Goal: Find contact information: Find contact information

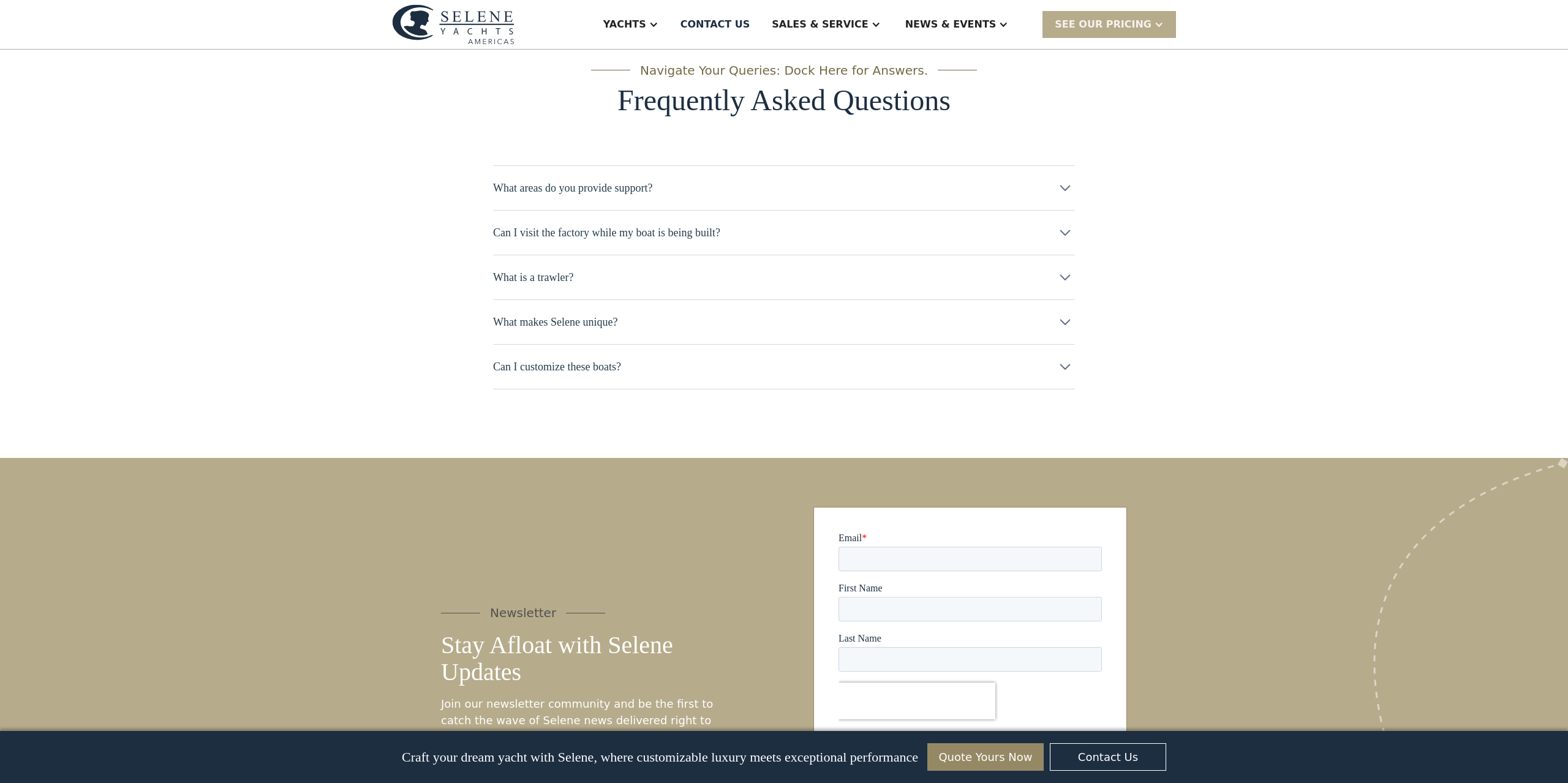
scroll to position [6061, 0]
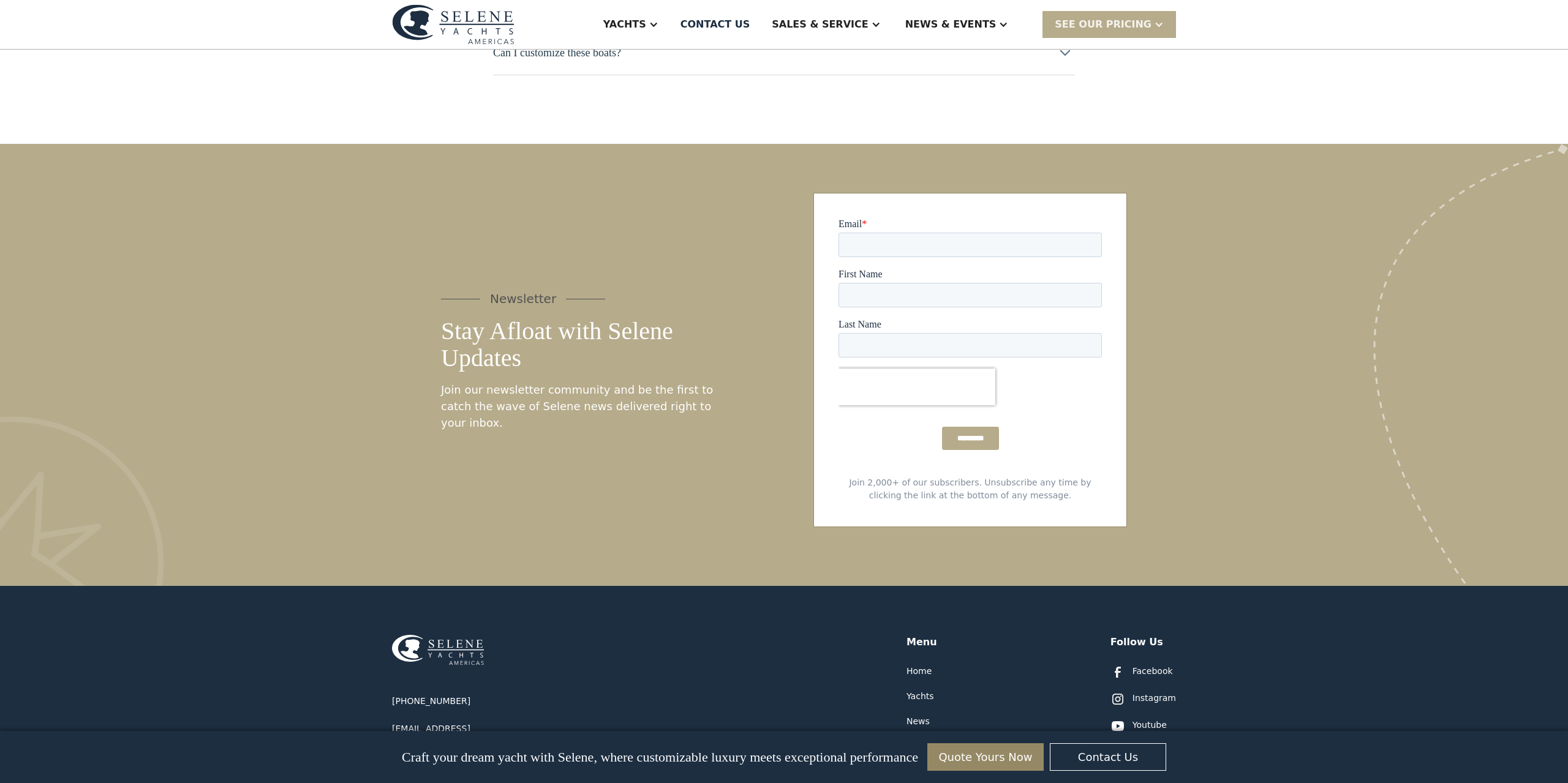
click at [927, 741] on div "Contact Us" at bounding box center [930, 747] width 47 height 13
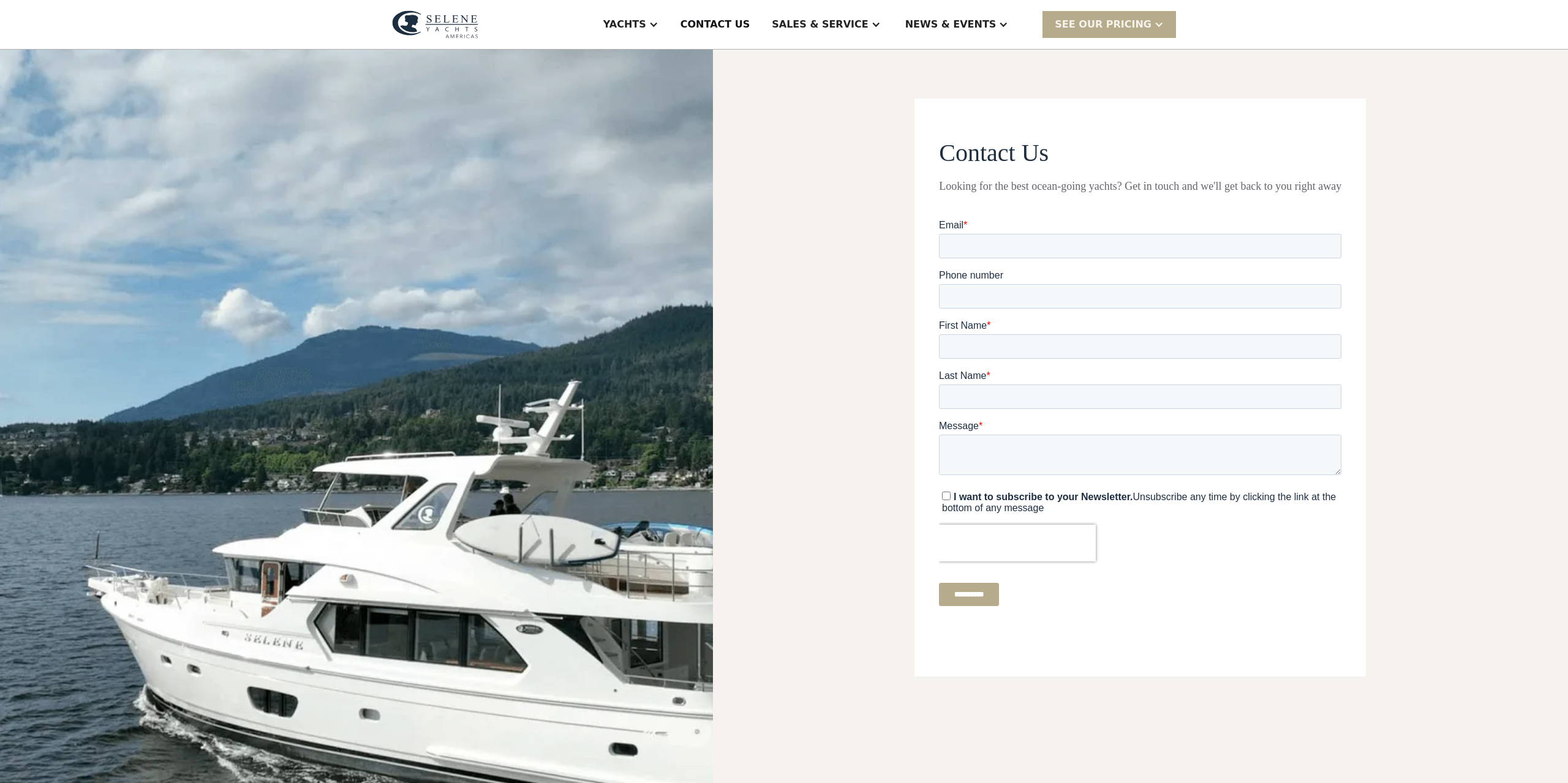
scroll to position [518, 0]
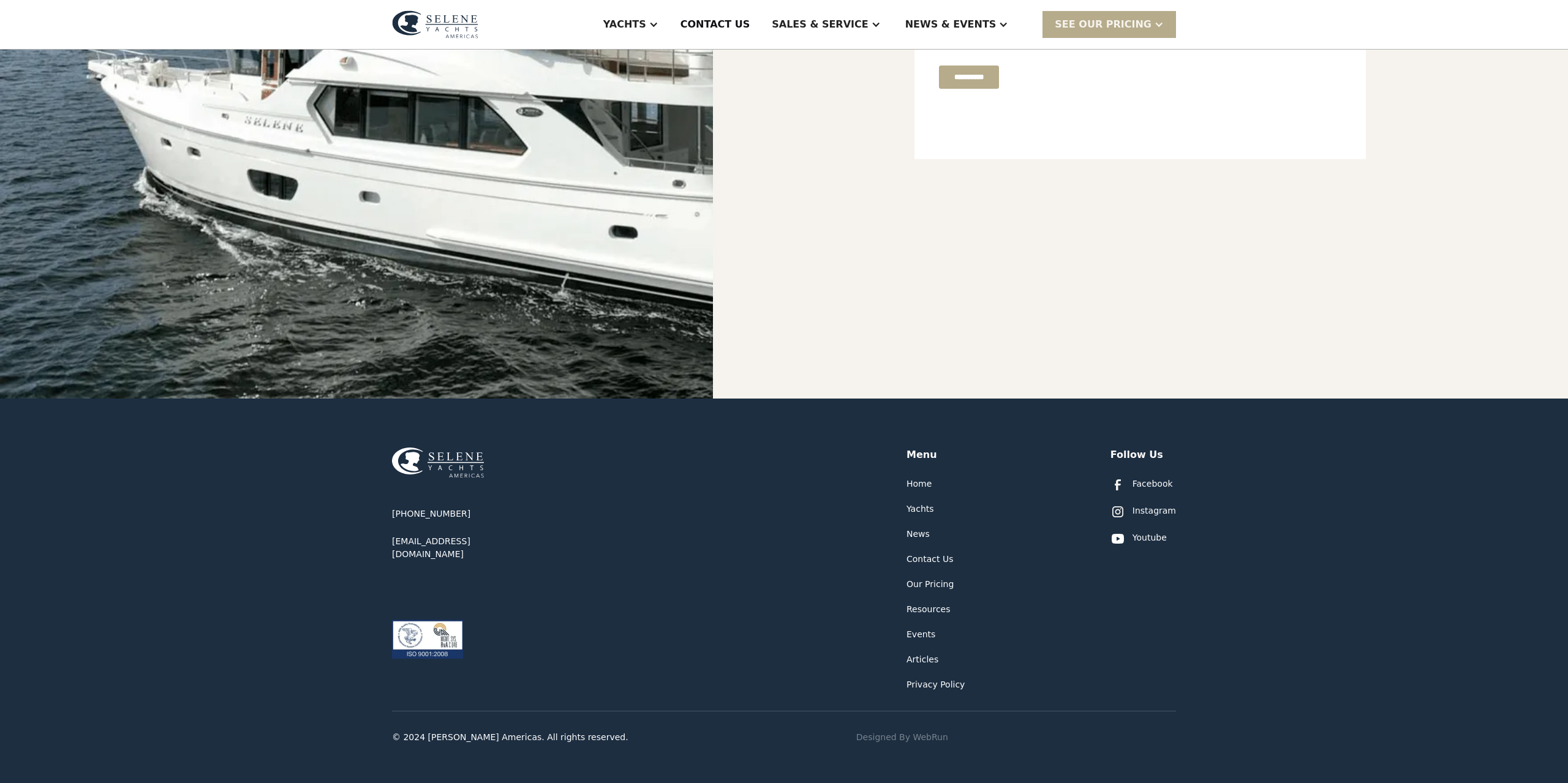
click at [916, 482] on div "Home" at bounding box center [919, 484] width 25 height 13
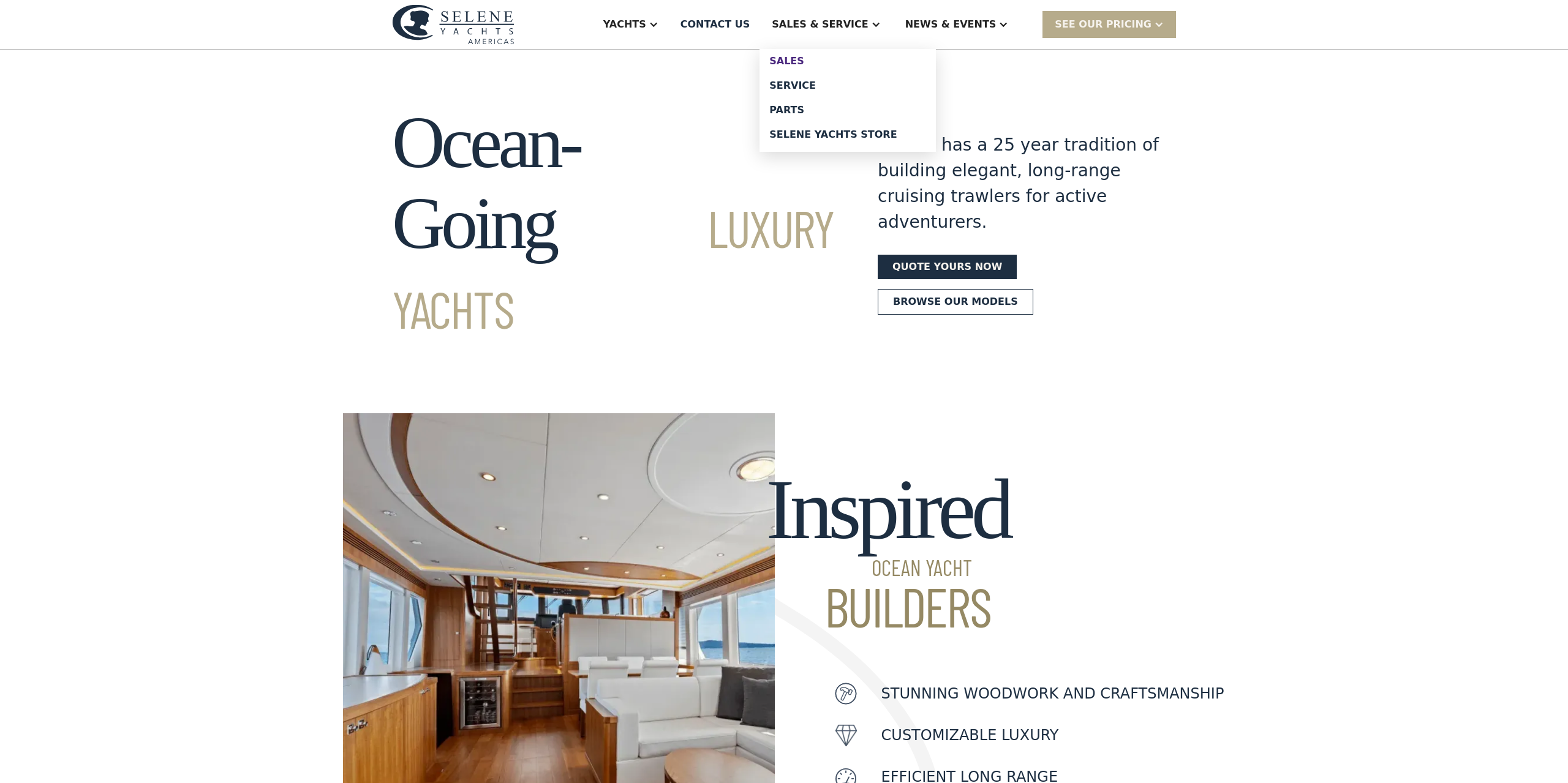
click at [838, 56] on div "Sales" at bounding box center [848, 61] width 157 height 10
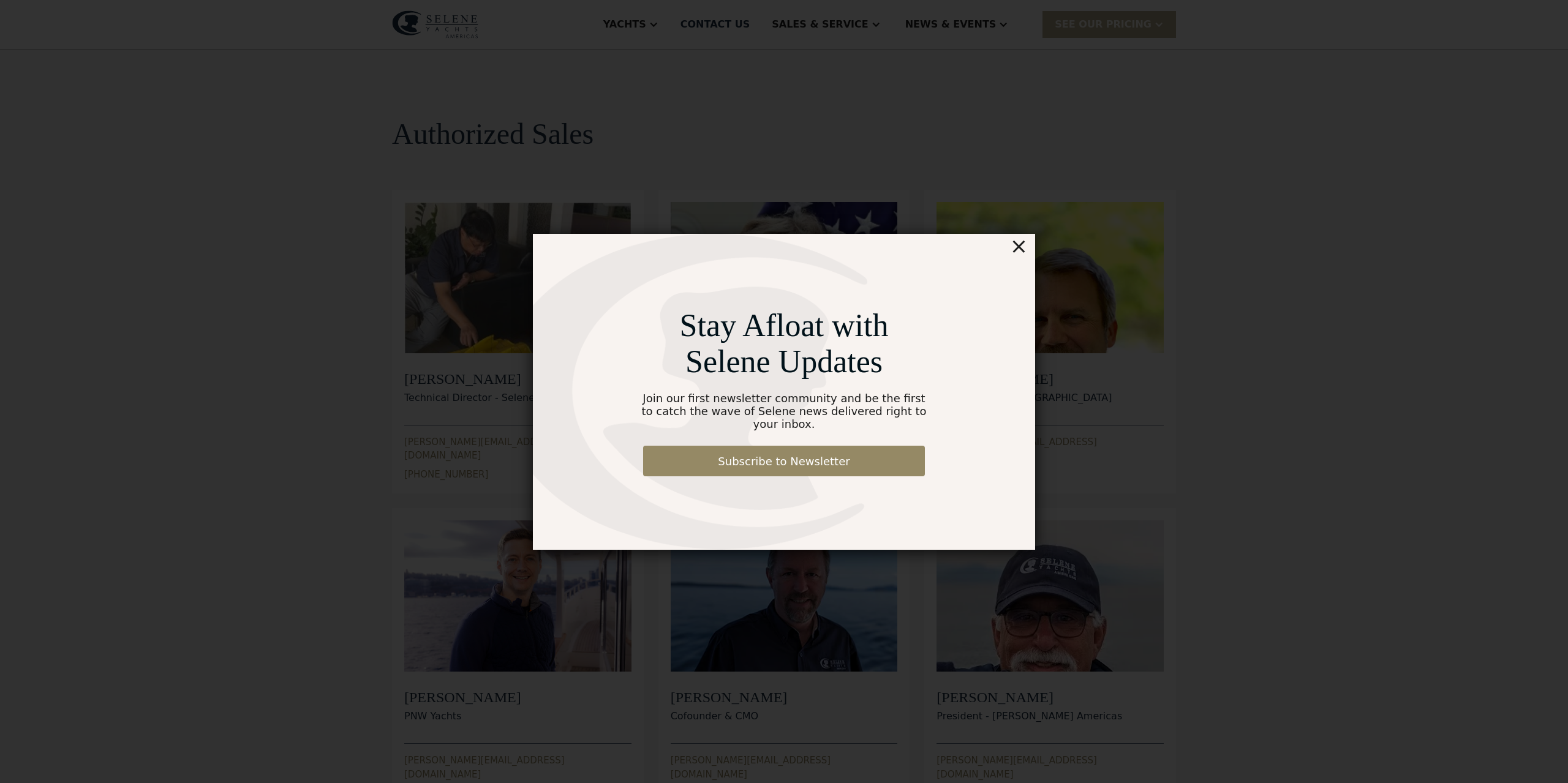
click at [1019, 258] on div "×" at bounding box center [1019, 246] width 18 height 25
